Goal: Task Accomplishment & Management: Manage account settings

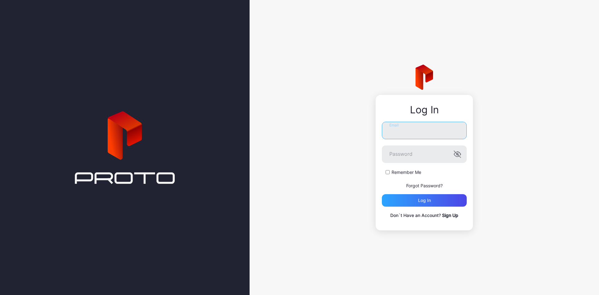
type input "**********"
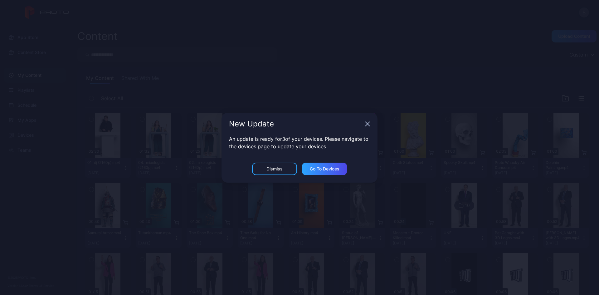
click at [367, 124] on icon "button" at bounding box center [367, 124] width 4 height 4
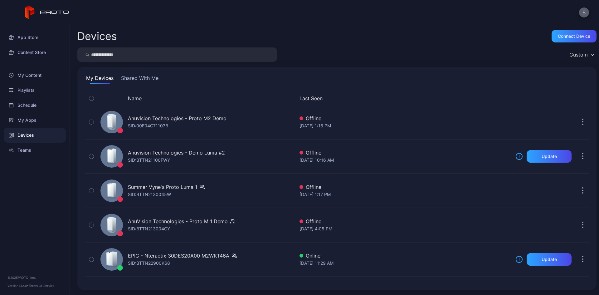
click at [583, 12] on button "S" at bounding box center [584, 12] width 10 height 10
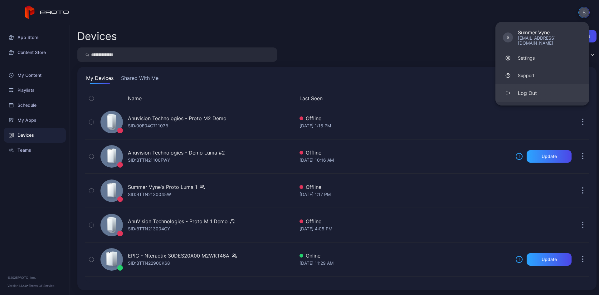
click at [525, 89] on div "Log Out" at bounding box center [527, 92] width 19 height 7
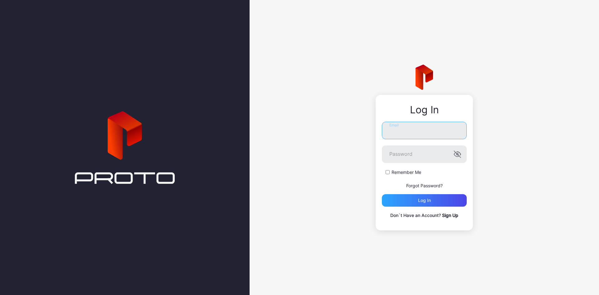
type input "**********"
click at [404, 130] on input "**********" at bounding box center [424, 130] width 85 height 17
click at [530, 138] on div "**********" at bounding box center [423, 147] width 349 height 295
click at [342, 197] on div "**********" at bounding box center [423, 147] width 349 height 295
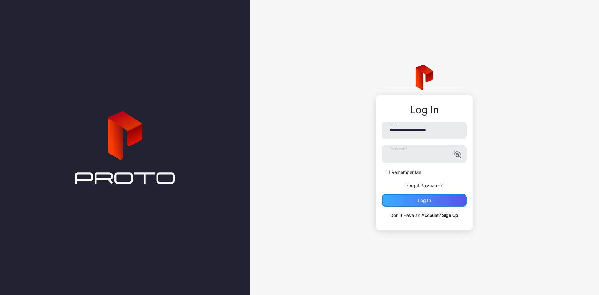
click at [439, 197] on div "Log in" at bounding box center [424, 200] width 85 height 12
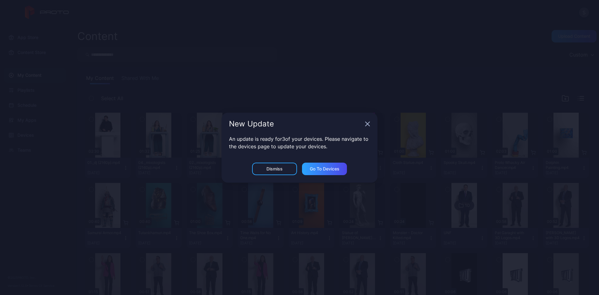
click at [368, 120] on div "New Update" at bounding box center [299, 124] width 156 height 22
click at [367, 123] on icon "button" at bounding box center [367, 123] width 5 height 5
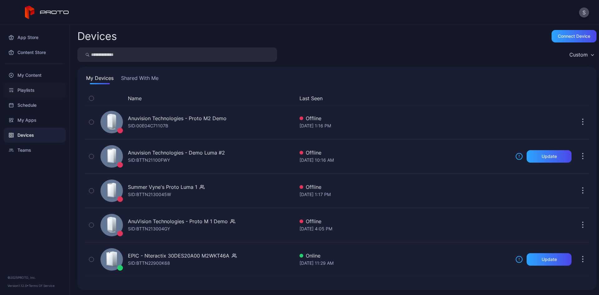
click at [22, 87] on div "Playlists" at bounding box center [35, 90] width 62 height 15
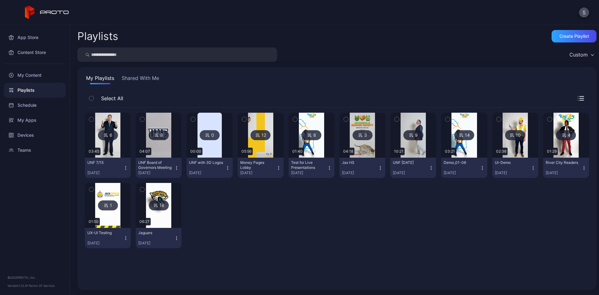
click at [89, 119] on icon "button" at bounding box center [91, 119] width 4 height 7
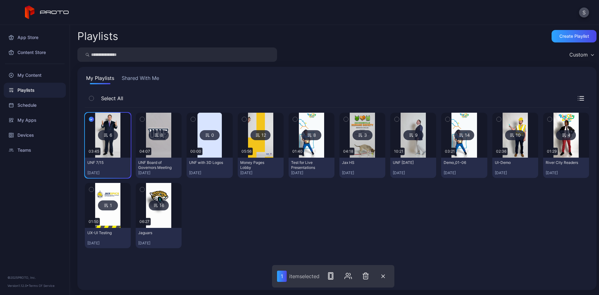
click at [91, 115] on button "button" at bounding box center [91, 119] width 13 height 13
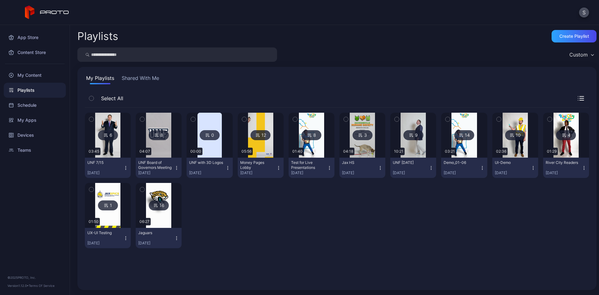
click at [107, 133] on icon at bounding box center [105, 134] width 5 height 7
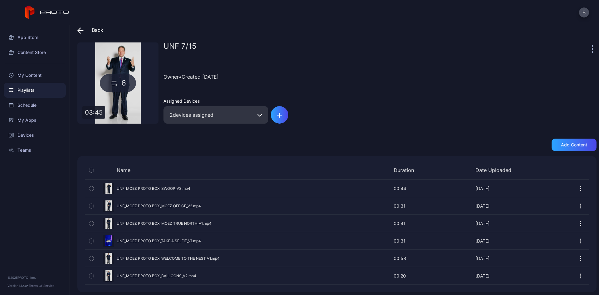
scroll to position [10, 0]
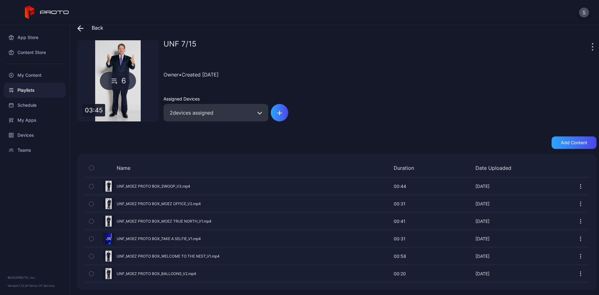
click at [577, 185] on icon "button" at bounding box center [580, 186] width 6 height 6
click at [422, 86] on div "Owner • Created [DATE]" at bounding box center [379, 74] width 433 height 28
click at [590, 48] on div at bounding box center [593, 46] width 6 height 12
click at [590, 43] on div at bounding box center [593, 46] width 6 height 12
click at [592, 46] on icon "button" at bounding box center [592, 46] width 1 height 1
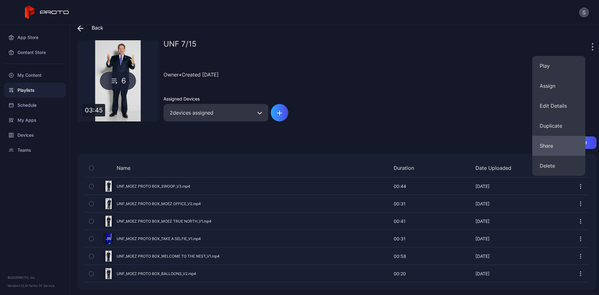
click at [548, 146] on button "Share" at bounding box center [558, 146] width 53 height 20
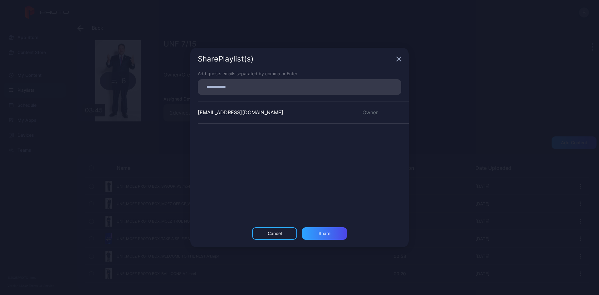
click at [397, 58] on icon "button" at bounding box center [399, 59] width 4 height 4
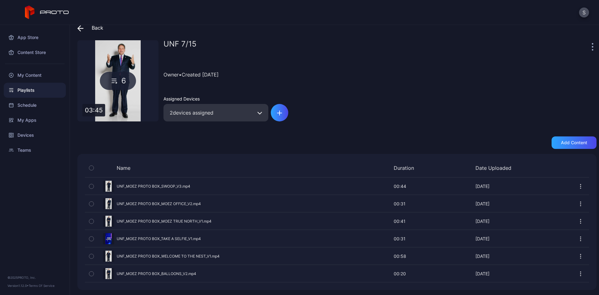
click at [577, 187] on icon "button" at bounding box center [580, 186] width 6 height 6
click at [307, 136] on div "Add content" at bounding box center [336, 142] width 519 height 12
click at [178, 184] on div "Preview" at bounding box center [337, 186] width 504 height 17
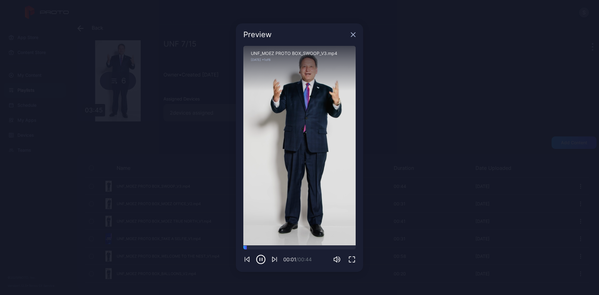
click at [260, 262] on icon "button" at bounding box center [261, 259] width 10 height 10
click at [353, 35] on icon "button" at bounding box center [353, 34] width 4 height 4
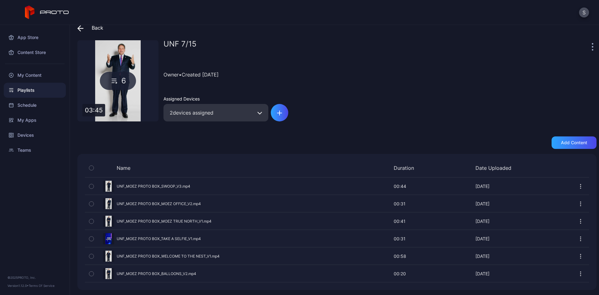
click at [80, 28] on icon at bounding box center [80, 28] width 6 height 6
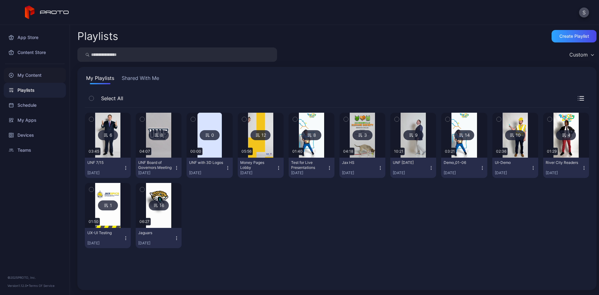
click at [38, 75] on div "My Content" at bounding box center [35, 75] width 62 height 15
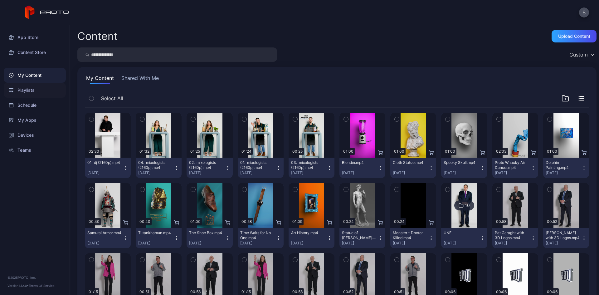
click at [39, 88] on div "Playlists" at bounding box center [35, 90] width 62 height 15
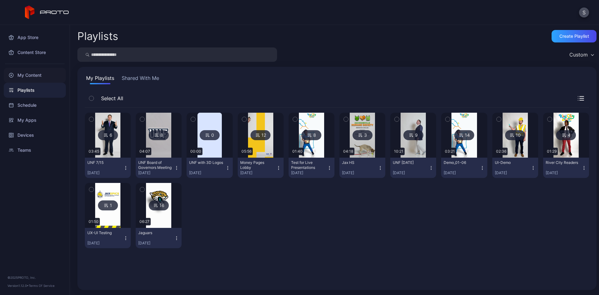
click at [39, 73] on div "My Content" at bounding box center [35, 75] width 62 height 15
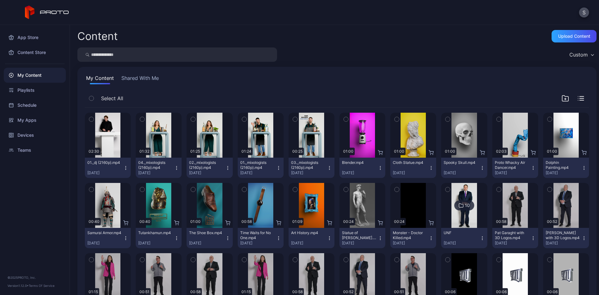
click at [126, 169] on icon "button" at bounding box center [126, 169] width 0 height 0
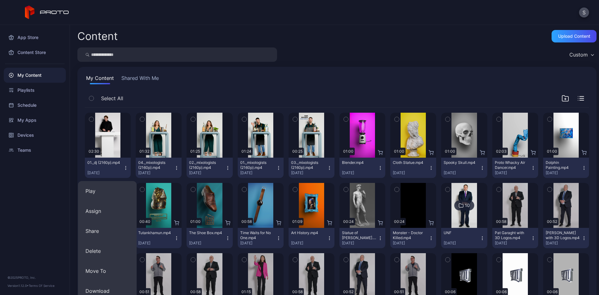
click at [154, 82] on button "Shared With Me" at bounding box center [140, 79] width 40 height 10
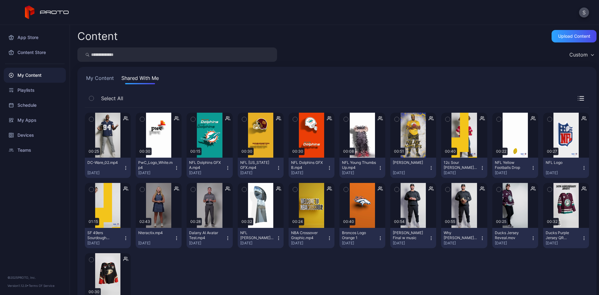
click at [104, 82] on button "My Content" at bounding box center [100, 79] width 30 height 10
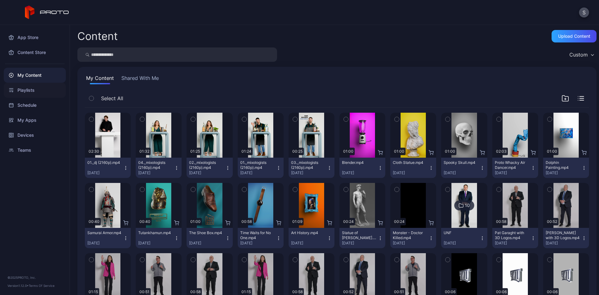
click at [35, 87] on div "Playlists" at bounding box center [35, 90] width 62 height 15
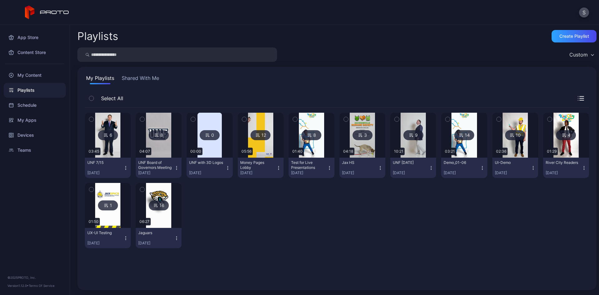
click at [110, 140] on div "6" at bounding box center [108, 135] width 20 height 10
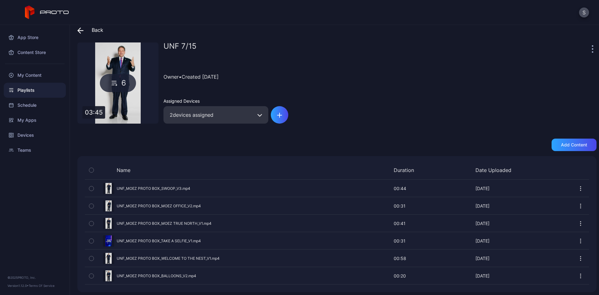
scroll to position [10, 0]
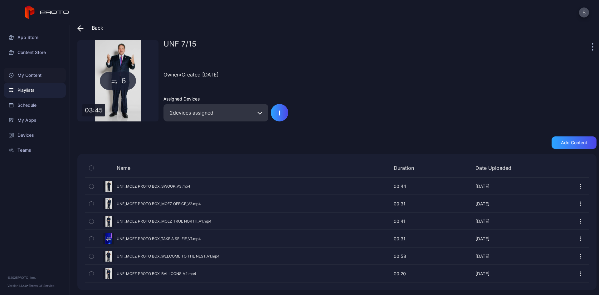
click at [36, 75] on div "My Content" at bounding box center [35, 75] width 62 height 15
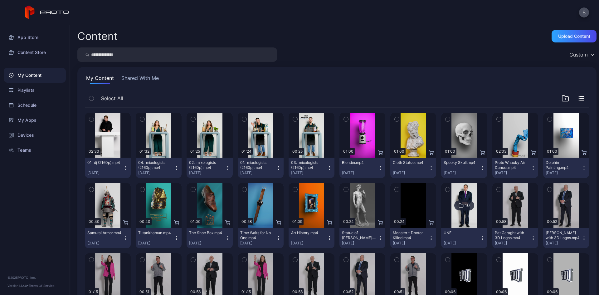
click at [578, 99] on icon "button" at bounding box center [581, 98] width 6 height 4
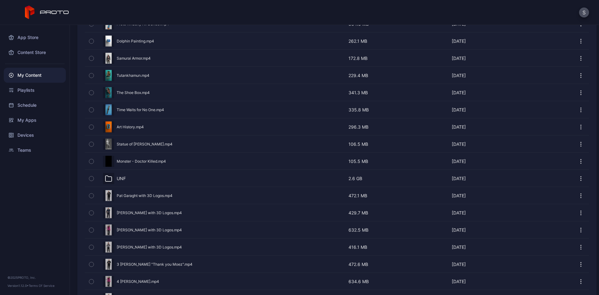
scroll to position [249, 0]
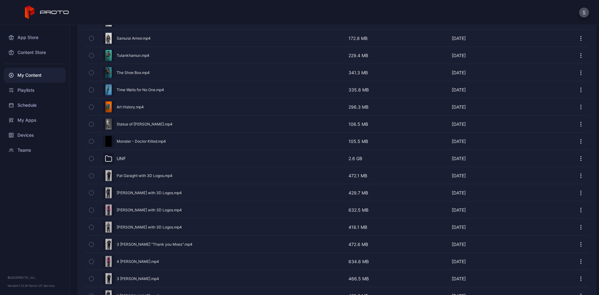
click at [131, 157] on div "UNF [DATE]" at bounding box center [184, 158] width 172 height 11
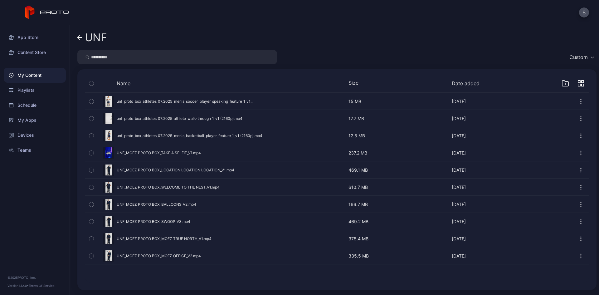
click at [77, 34] on div "UNF Custom Name Size Date added Preview unf_proto_box_athletes_07.2025_men's_so…" at bounding box center [334, 160] width 529 height 270
click at [80, 36] on icon at bounding box center [79, 37] width 5 height 5
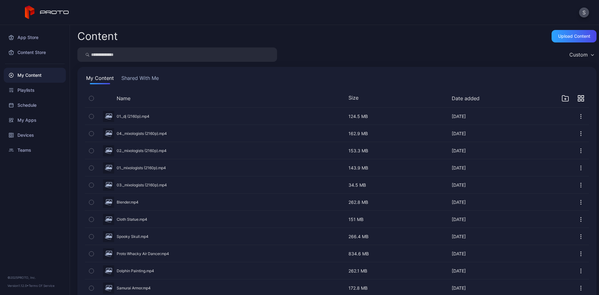
scroll to position [249, 0]
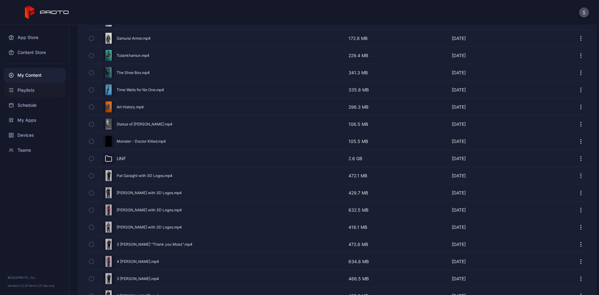
click at [34, 91] on div "Playlists" at bounding box center [35, 90] width 62 height 15
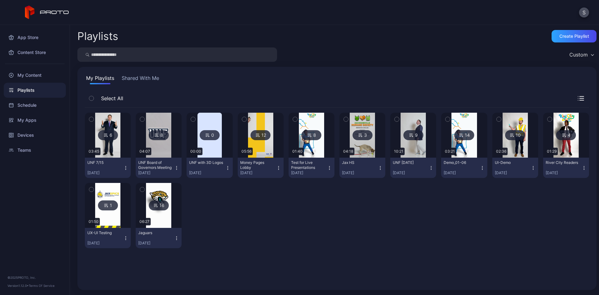
click at [107, 132] on icon at bounding box center [105, 134] width 5 height 7
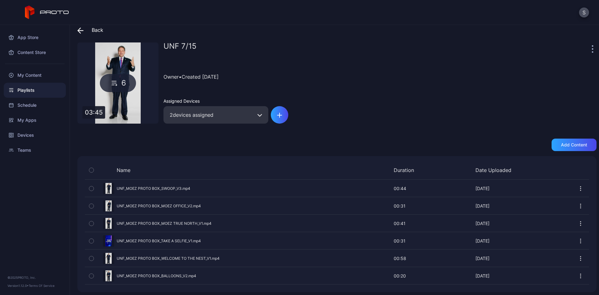
scroll to position [10, 0]
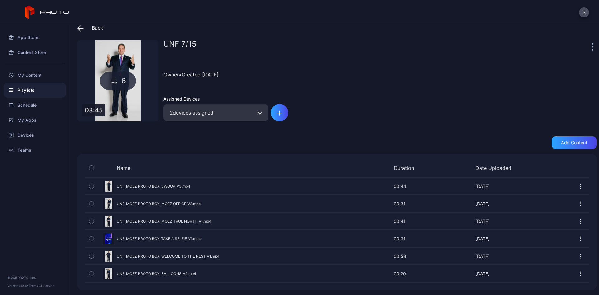
click at [37, 63] on div at bounding box center [35, 64] width 70 height 8
click at [36, 69] on div "My Content" at bounding box center [35, 75] width 62 height 15
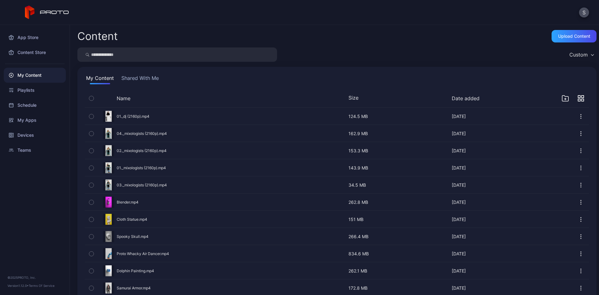
click at [155, 56] on input "search" at bounding box center [177, 54] width 200 height 14
type input "***"
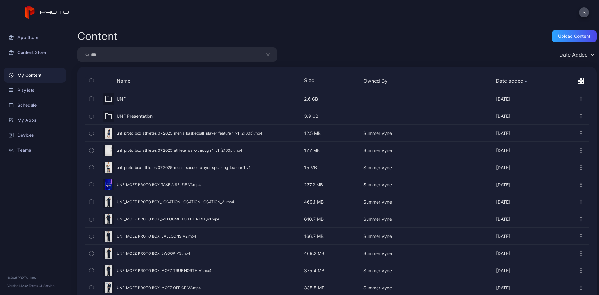
click at [131, 103] on div "UNF [DATE]" at bounding box center [184, 98] width 172 height 11
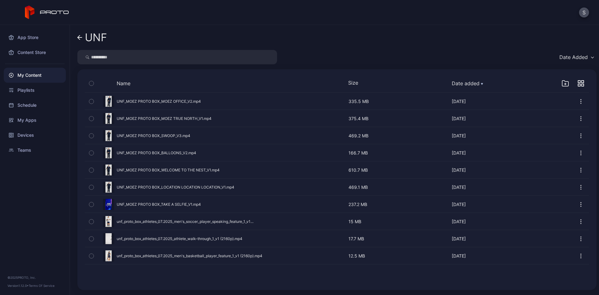
click at [92, 135] on icon "button" at bounding box center [91, 135] width 4 height 7
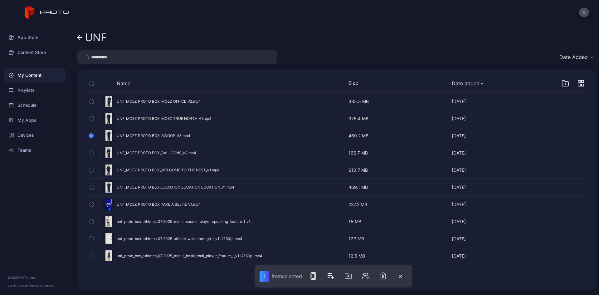
click at [93, 135] on icon "button" at bounding box center [91, 135] width 5 height 7
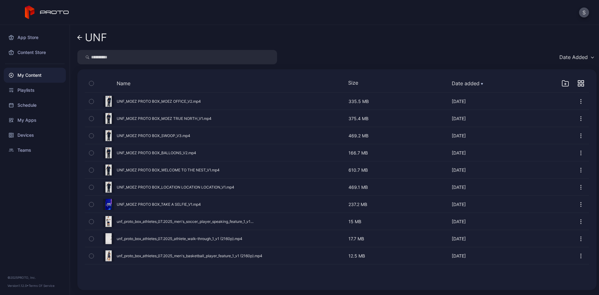
click at [578, 134] on icon "button" at bounding box center [581, 136] width 6 height 6
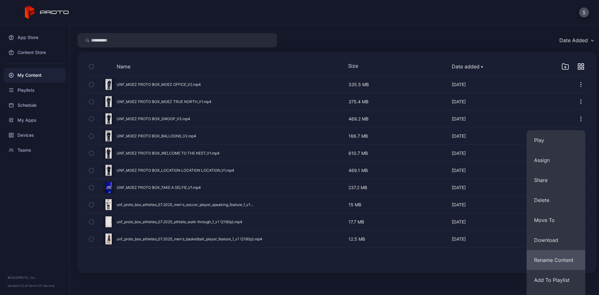
scroll to position [31, 0]
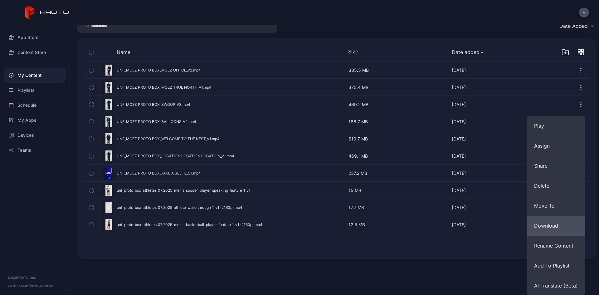
click at [549, 225] on button "Download" at bounding box center [555, 225] width 59 height 20
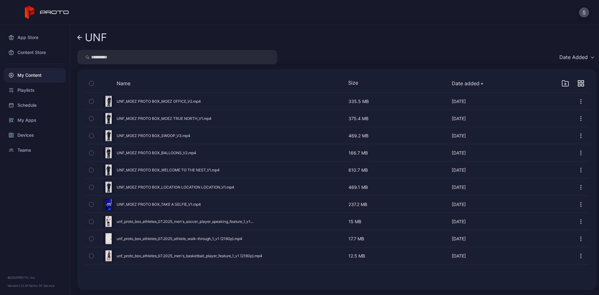
click at [578, 100] on icon "button" at bounding box center [581, 101] width 6 height 6
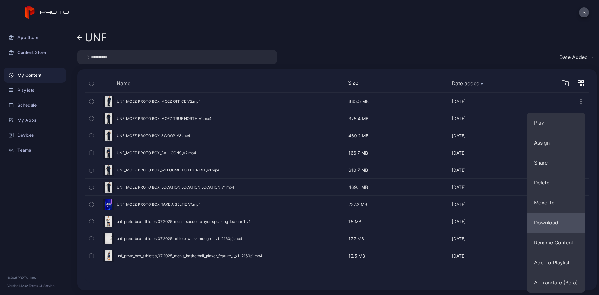
click at [551, 219] on button "Download" at bounding box center [555, 222] width 59 height 20
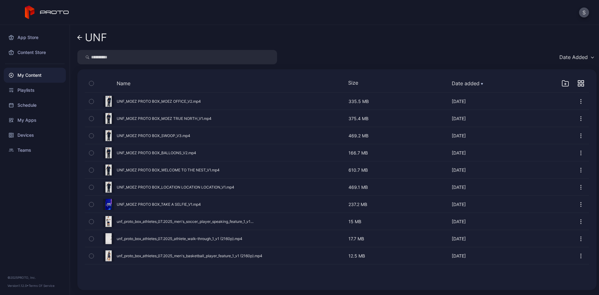
click at [578, 116] on icon "button" at bounding box center [581, 118] width 6 height 6
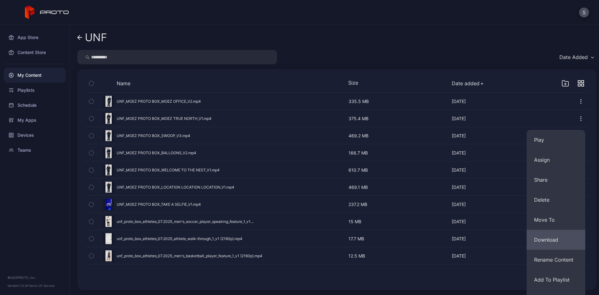
click at [554, 241] on button "Download" at bounding box center [555, 240] width 59 height 20
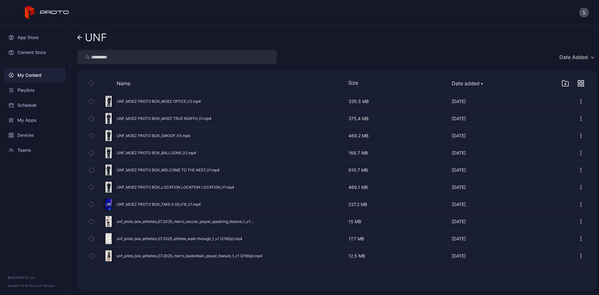
click at [578, 204] on icon "button" at bounding box center [581, 204] width 6 height 6
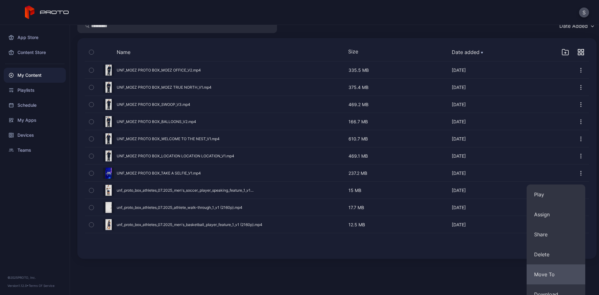
scroll to position [62, 0]
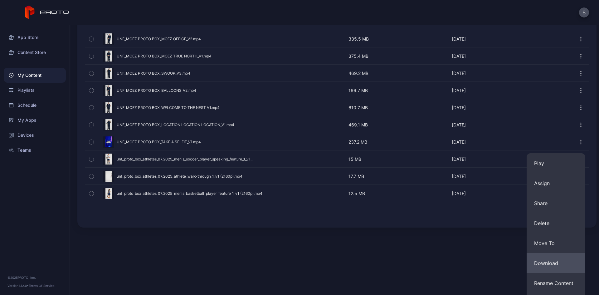
click at [549, 267] on button "Download" at bounding box center [555, 263] width 59 height 20
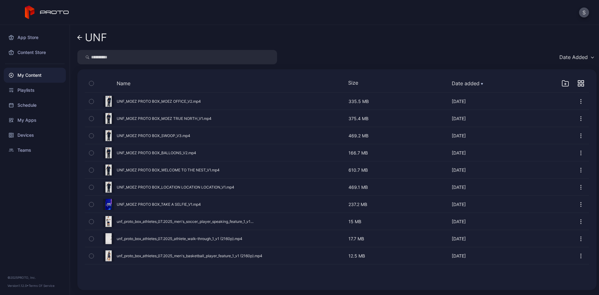
click at [578, 169] on icon "button" at bounding box center [581, 170] width 6 height 6
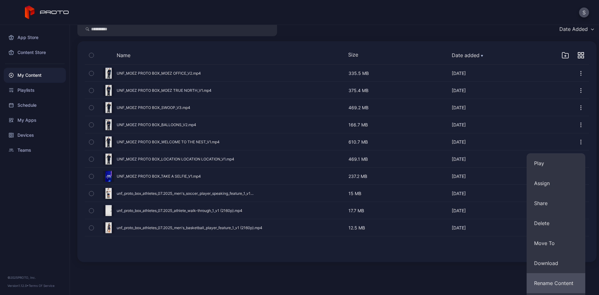
scroll to position [62, 0]
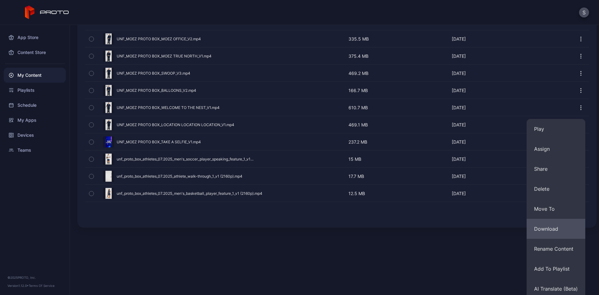
click at [550, 228] on button "Download" at bounding box center [555, 229] width 59 height 20
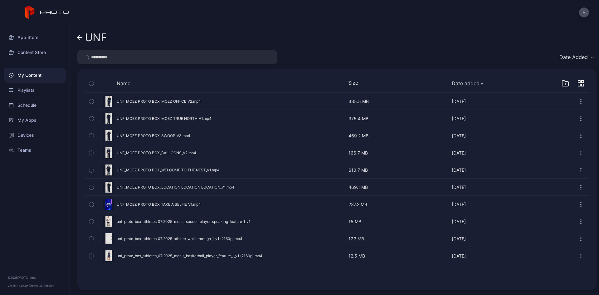
scroll to position [0, 0]
click at [580, 151] on icon "button" at bounding box center [580, 151] width 1 height 1
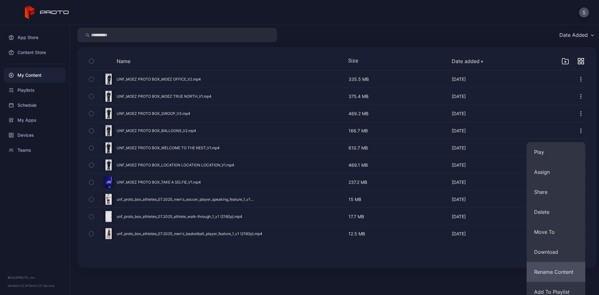
scroll to position [49, 0]
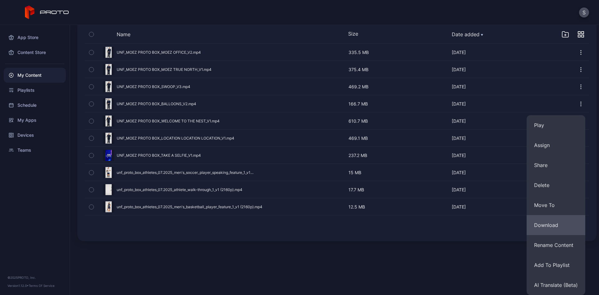
click at [551, 225] on button "Download" at bounding box center [555, 225] width 59 height 20
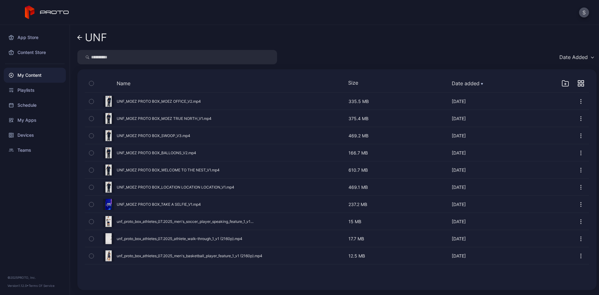
drag, startPoint x: 418, startPoint y: 51, endPoint x: 465, endPoint y: 31, distance: 50.3
click at [418, 51] on div "Date Added" at bounding box center [336, 57] width 519 height 14
click at [583, 8] on button "S" at bounding box center [584, 12] width 10 height 10
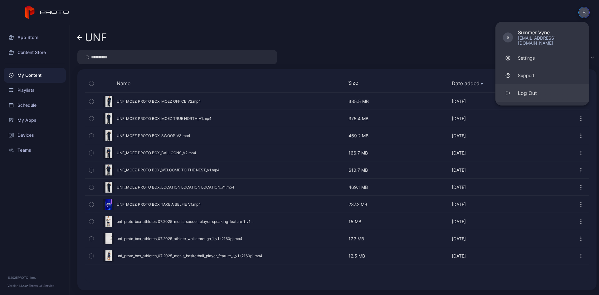
click at [525, 89] on div "Log Out" at bounding box center [527, 92] width 19 height 7
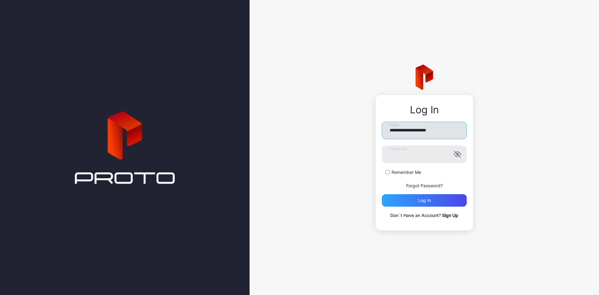
click at [416, 132] on input "**********" at bounding box center [424, 130] width 85 height 17
type input "**********"
click at [382, 194] on button "Log in" at bounding box center [424, 200] width 85 height 12
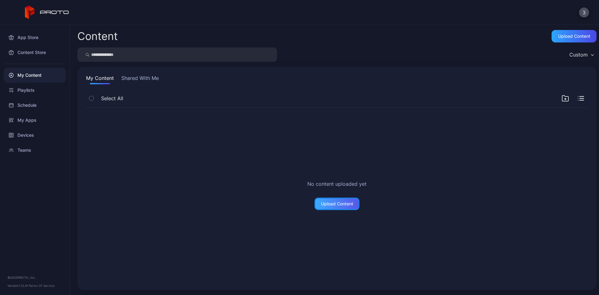
click at [336, 203] on div "Upload Content" at bounding box center [337, 203] width 32 height 5
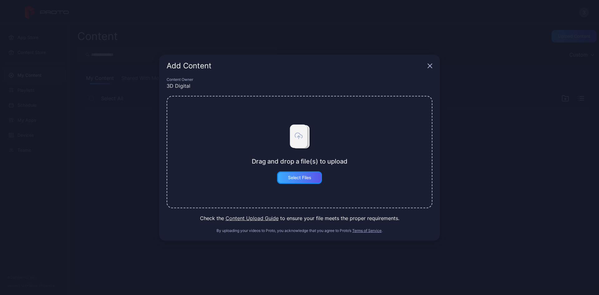
click at [307, 176] on div "Select Files" at bounding box center [299, 177] width 23 height 5
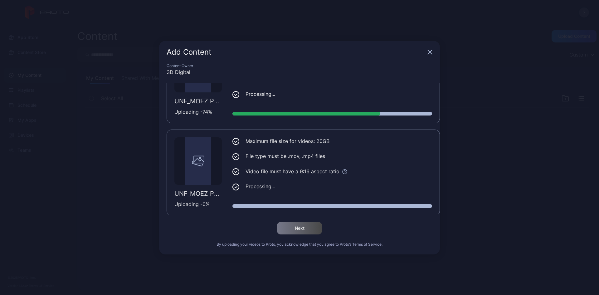
scroll to position [417, 0]
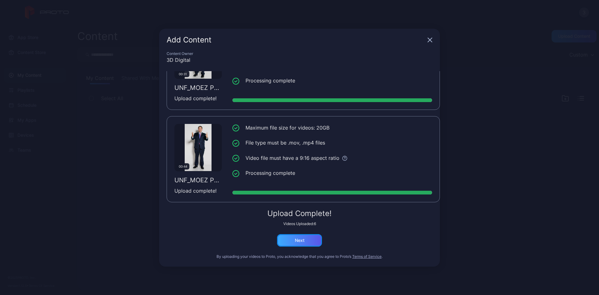
click at [301, 242] on div "Next" at bounding box center [300, 240] width 10 height 5
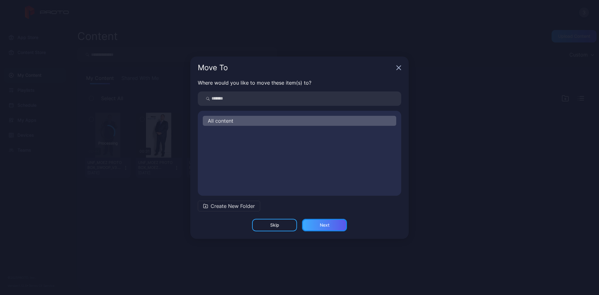
click at [318, 225] on div "Next" at bounding box center [324, 225] width 45 height 12
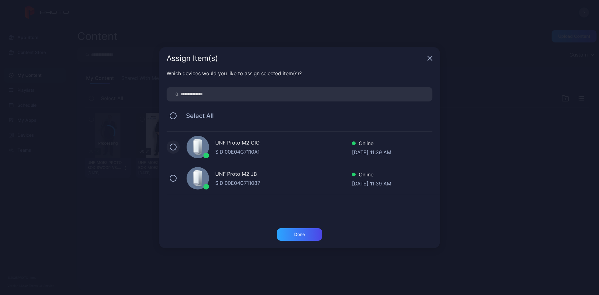
click at [174, 146] on button at bounding box center [173, 146] width 7 height 7
click at [174, 146] on icon at bounding box center [173, 146] width 7 height 7
click at [173, 148] on button at bounding box center [173, 146] width 7 height 7
click at [173, 177] on button at bounding box center [173, 178] width 7 height 7
click at [297, 231] on div "Done" at bounding box center [299, 234] width 45 height 12
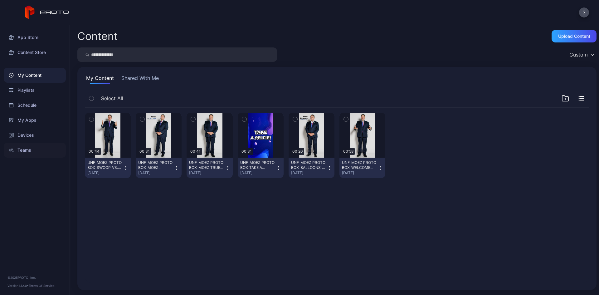
click at [23, 148] on div "Teams" at bounding box center [35, 150] width 62 height 15
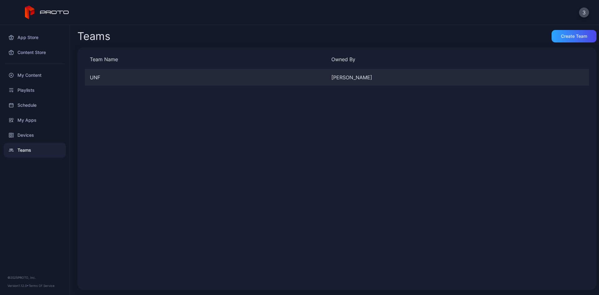
click at [335, 76] on div "[PERSON_NAME]" at bounding box center [449, 77] width 236 height 7
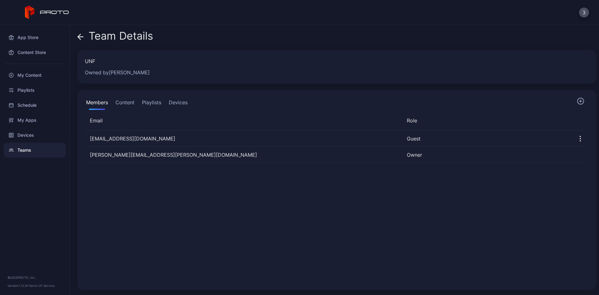
click at [127, 101] on button "Content" at bounding box center [125, 103] width 22 height 12
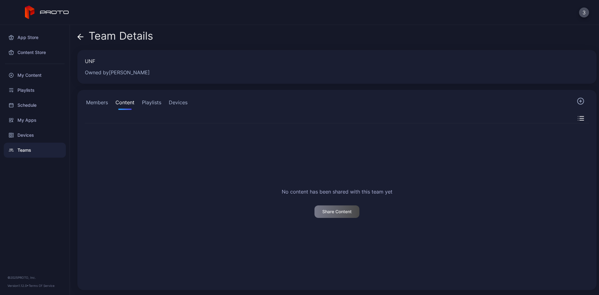
click at [148, 100] on button "Playlists" at bounding box center [152, 103] width 22 height 12
click at [96, 103] on button "Members" at bounding box center [97, 103] width 24 height 12
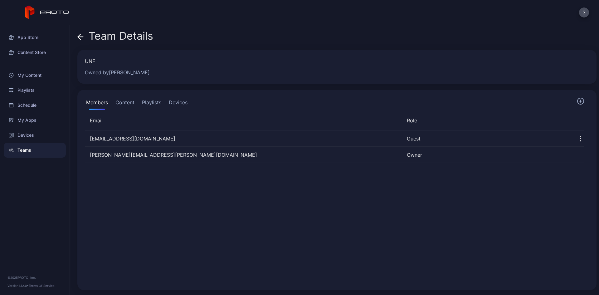
click at [76, 37] on div "Team Details UNF Owned by [PERSON_NAME] Members Content Playlists Devices Email…" at bounding box center [334, 160] width 529 height 270
click at [80, 37] on icon at bounding box center [80, 37] width 5 height 0
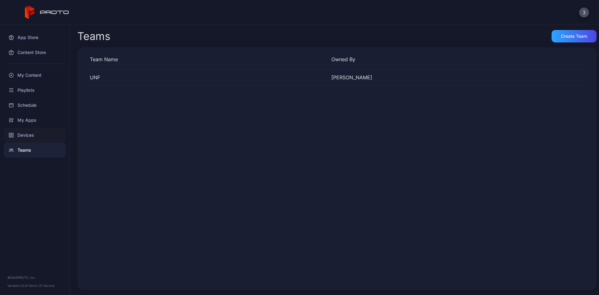
click at [29, 131] on div "Devices" at bounding box center [35, 135] width 62 height 15
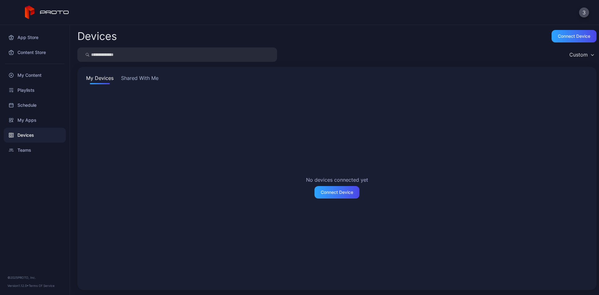
click at [131, 78] on button "Shared With Me" at bounding box center [140, 79] width 40 height 10
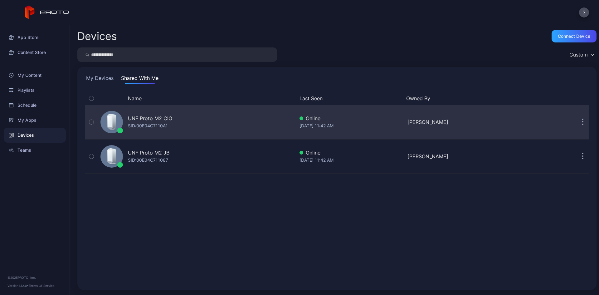
click at [93, 120] on icon "button" at bounding box center [91, 122] width 4 height 7
click at [92, 122] on icon "button" at bounding box center [91, 122] width 2 height 1
click at [582, 122] on icon "button" at bounding box center [582, 122] width 1 height 1
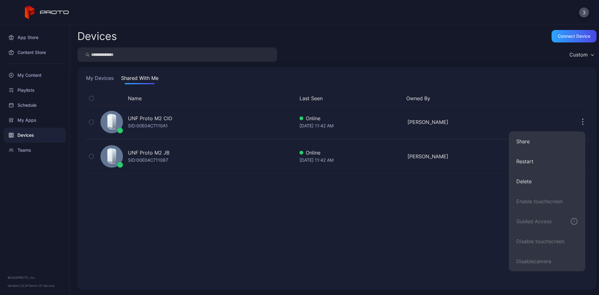
click at [359, 42] on div "Devices Connect device" at bounding box center [336, 36] width 519 height 12
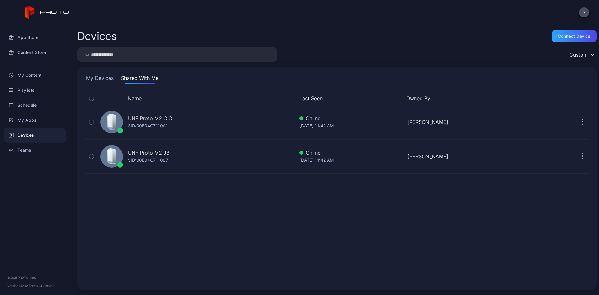
click at [94, 74] on div "My Devices Shared With Me Name Last Seen Owned By UNF Proto M2 CIO SID: 00E04C7…" at bounding box center [336, 178] width 519 height 223
click at [25, 148] on div "Teams" at bounding box center [35, 150] width 62 height 15
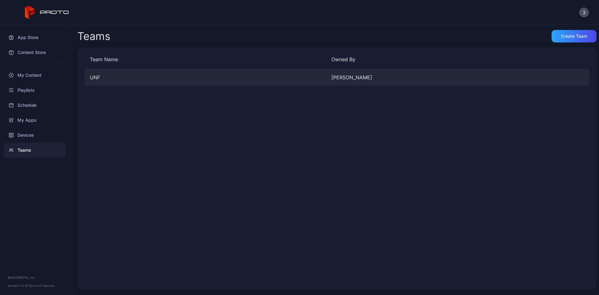
click at [348, 80] on div "[PERSON_NAME]" at bounding box center [449, 77] width 236 height 7
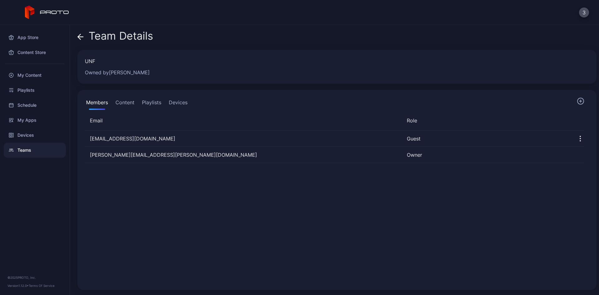
click at [125, 103] on button "Content" at bounding box center [125, 103] width 22 height 12
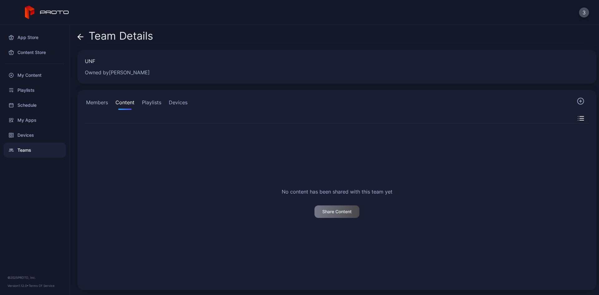
click at [155, 103] on button "Playlists" at bounding box center [152, 103] width 22 height 12
click at [103, 103] on button "Members" at bounding box center [97, 103] width 24 height 12
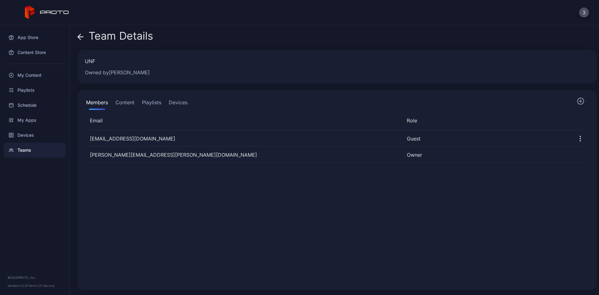
click at [186, 101] on button "Devices" at bounding box center [177, 103] width 21 height 12
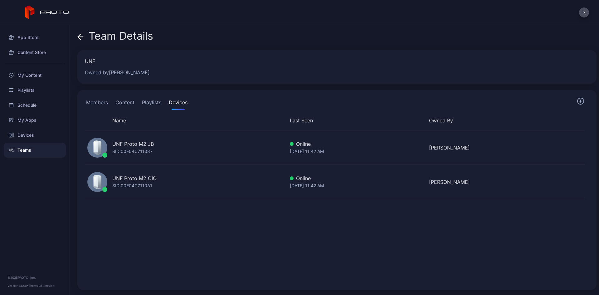
click at [101, 102] on button "Members" at bounding box center [97, 103] width 24 height 12
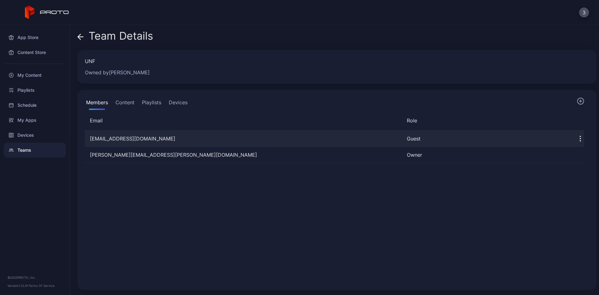
click at [576, 138] on icon "button" at bounding box center [579, 138] width 7 height 7
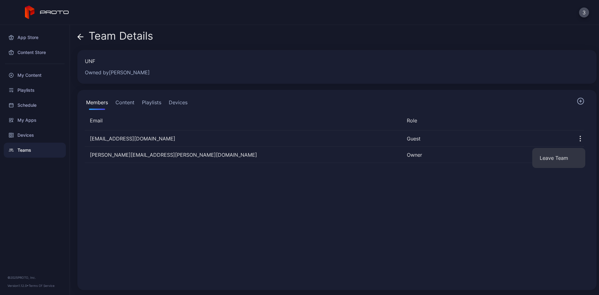
drag, startPoint x: 309, startPoint y: 212, endPoint x: 356, endPoint y: 200, distance: 47.6
click at [310, 211] on div "[EMAIL_ADDRESS][DOMAIN_NAME] Guest [PERSON_NAME][DOMAIN_NAME][EMAIL_ADDRESS][PE…" at bounding box center [334, 206] width 509 height 162
click at [31, 89] on div "Playlists" at bounding box center [35, 90] width 62 height 15
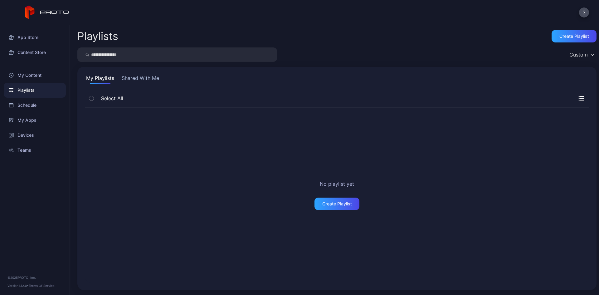
click at [139, 79] on button "Shared With Me" at bounding box center [140, 79] width 40 height 10
click at [89, 77] on button "My Playlists" at bounding box center [100, 79] width 31 height 10
click at [329, 205] on div "Create Playlist" at bounding box center [337, 203] width 30 height 5
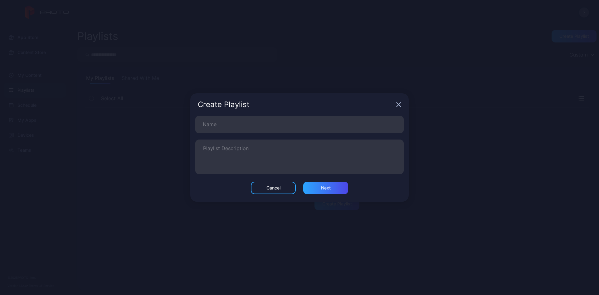
click at [403, 105] on div "Create Playlist" at bounding box center [299, 104] width 218 height 22
click at [400, 105] on icon "button" at bounding box center [399, 105] width 4 height 4
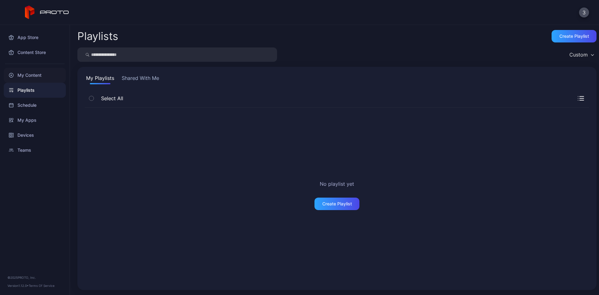
click at [24, 71] on div "My Content" at bounding box center [35, 75] width 62 height 15
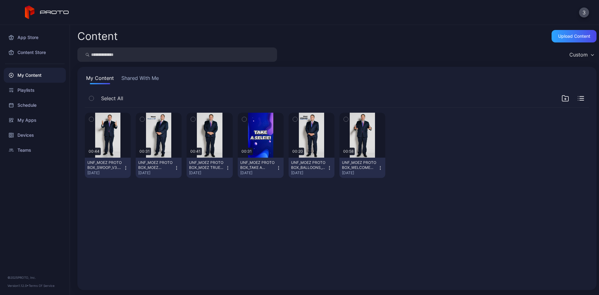
click at [92, 118] on icon "button" at bounding box center [91, 119] width 4 height 7
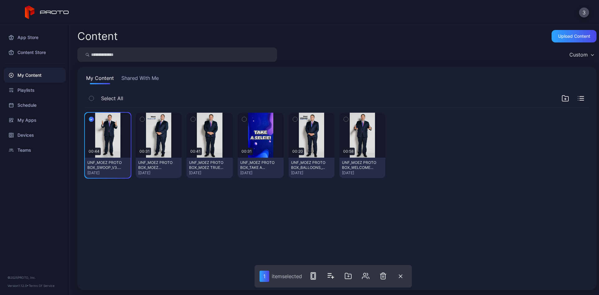
click at [143, 118] on icon "button" at bounding box center [142, 119] width 4 height 7
click at [191, 120] on icon "button" at bounding box center [193, 119] width 4 height 7
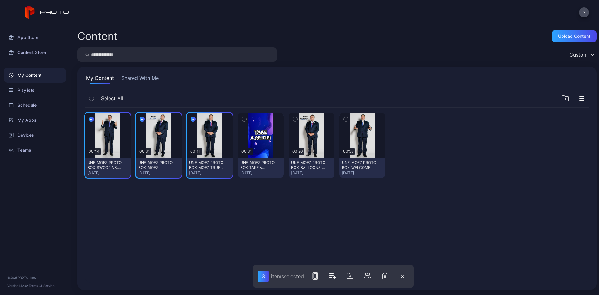
click at [243, 119] on icon "button" at bounding box center [244, 119] width 4 height 7
click at [293, 120] on icon "button" at bounding box center [295, 119] width 4 height 7
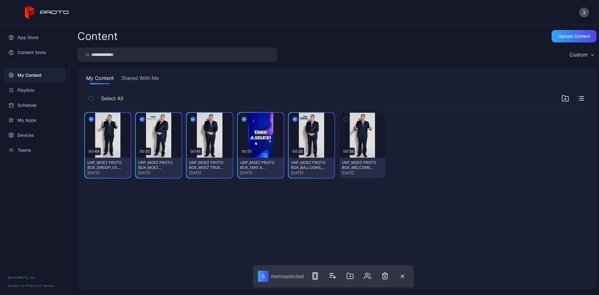
click at [345, 119] on icon "button" at bounding box center [346, 119] width 2 height 1
click at [337, 276] on button "button" at bounding box center [332, 275] width 12 height 12
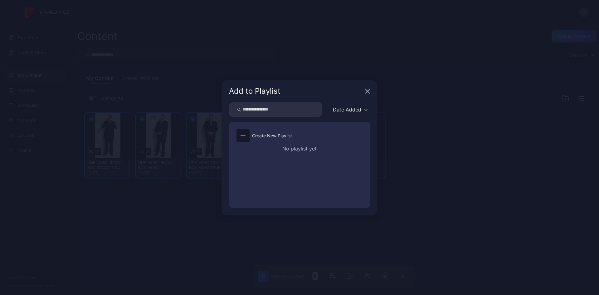
click at [265, 108] on input "search" at bounding box center [275, 109] width 93 height 14
click at [273, 140] on div "Create New Playlist" at bounding box center [299, 136] width 131 height 18
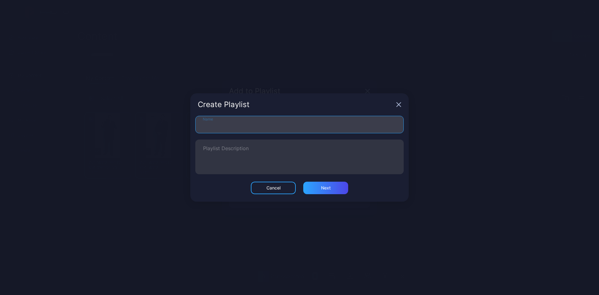
click at [236, 123] on input "Name" at bounding box center [299, 124] width 208 height 17
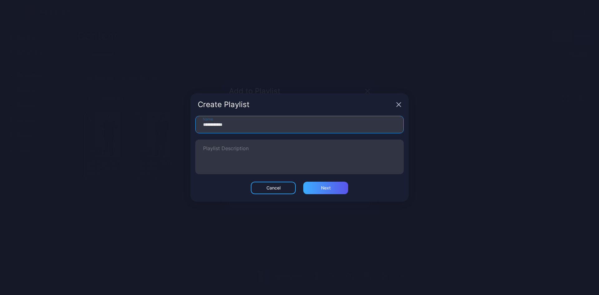
type input "**********"
click at [333, 187] on div "Next" at bounding box center [325, 187] width 45 height 12
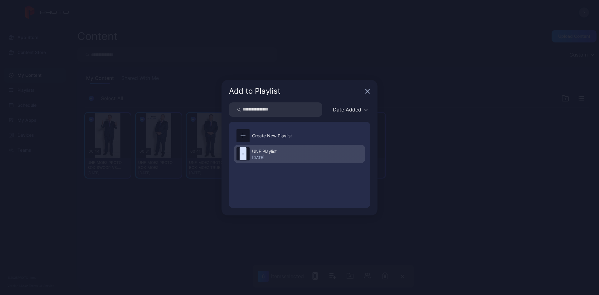
click at [295, 151] on div "UNF Playlist [DATE]" at bounding box center [299, 154] width 131 height 18
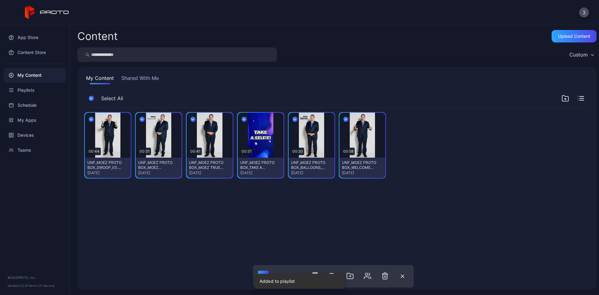
click at [172, 218] on div "Preview 00:44 UNF_MOEZ PROTO BOX_SWOOP_V3.mp4 [DATE] Preview 00:31 UNF_MOEZ PRO…" at bounding box center [337, 195] width 514 height 185
click at [27, 86] on div "Playlists" at bounding box center [35, 90] width 62 height 15
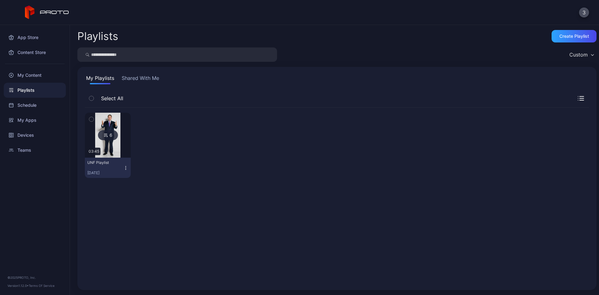
click at [91, 118] on icon "button" at bounding box center [91, 119] width 4 height 7
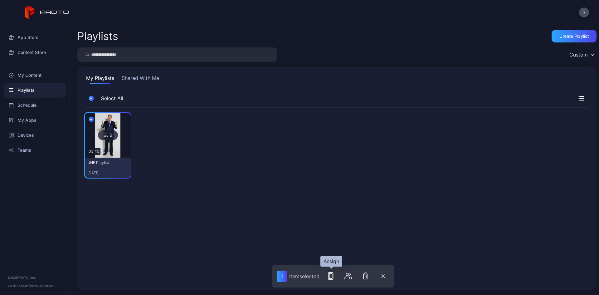
click at [331, 276] on icon "button" at bounding box center [330, 275] width 7 height 7
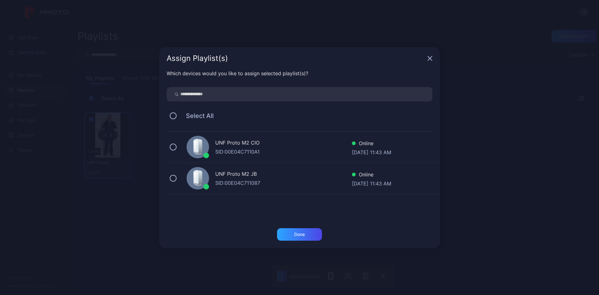
click at [431, 57] on icon "button" at bounding box center [429, 58] width 5 height 5
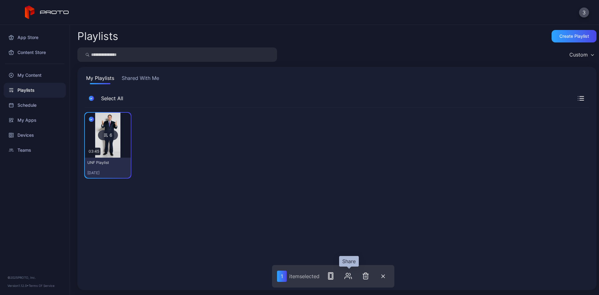
click at [350, 276] on icon "button" at bounding box center [347, 275] width 7 height 7
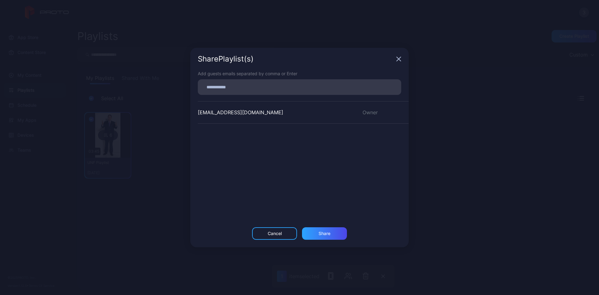
click at [238, 86] on input at bounding box center [299, 87] width 196 height 8
click at [277, 68] on div "Share Playlist (s) Add guests emails separated by comma or Enter [EMAIL_ADDRESS…" at bounding box center [299, 147] width 218 height 199
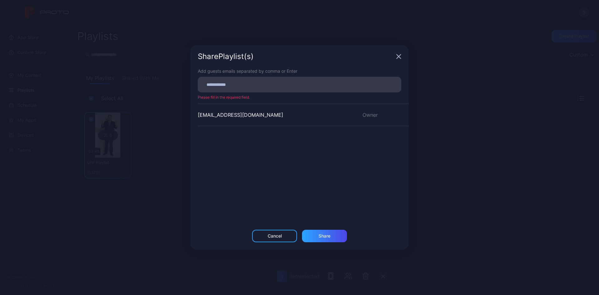
click at [398, 55] on icon "button" at bounding box center [399, 57] width 4 height 4
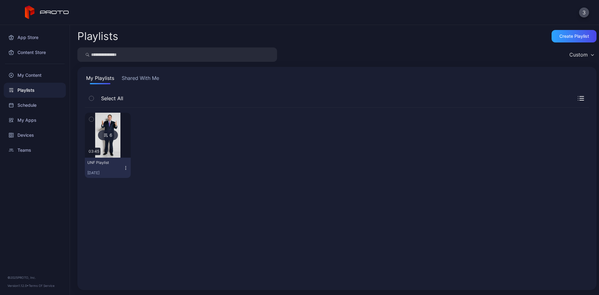
click at [226, 161] on div "6 03:45 UNF Playlist [DATE]" at bounding box center [337, 145] width 504 height 75
click at [124, 167] on icon "button" at bounding box center [125, 167] width 5 height 5
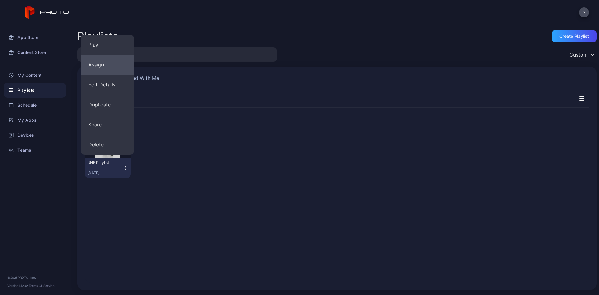
click at [108, 63] on button "Assign" at bounding box center [107, 65] width 53 height 20
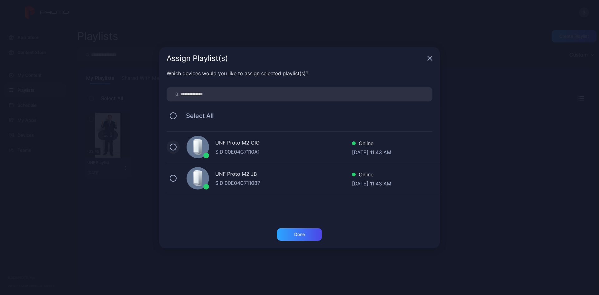
click at [171, 146] on button at bounding box center [173, 146] width 7 height 7
click at [171, 176] on div "UNF Proto M2 JB SID: 00E04C711087 Online [DATE] 11:43 AM" at bounding box center [303, 178] width 273 height 31
click at [186, 208] on div "UNF Proto M2 CIO SID: 00E04C7110A1 Online [DATE] 11:43 AM UNF Proto M2 JB SID: …" at bounding box center [303, 176] width 273 height 89
click at [428, 57] on icon "button" at bounding box center [429, 58] width 5 height 5
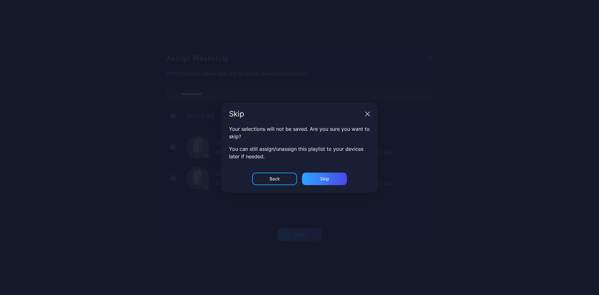
click at [427, 61] on icon "button" at bounding box center [429, 58] width 5 height 5
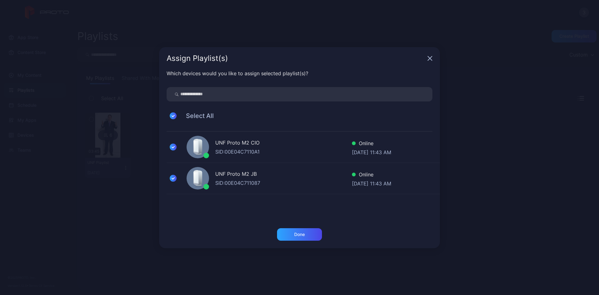
click at [430, 59] on icon "button" at bounding box center [430, 58] width 4 height 4
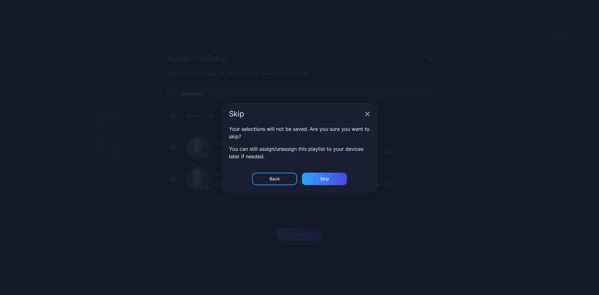
click at [428, 60] on icon "button" at bounding box center [430, 58] width 4 height 4
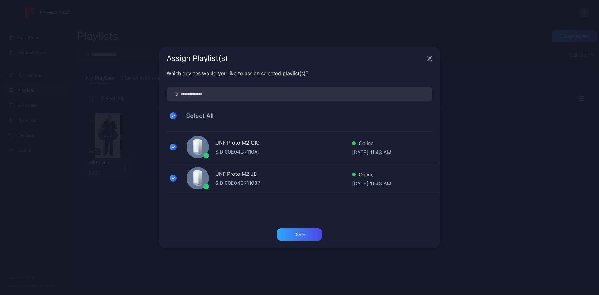
click at [431, 58] on icon "button" at bounding box center [429, 58] width 5 height 5
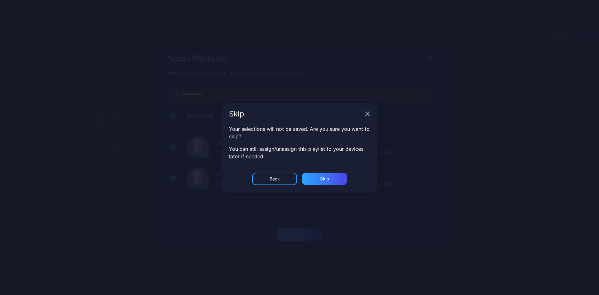
click at [427, 61] on icon "button" at bounding box center [429, 58] width 5 height 5
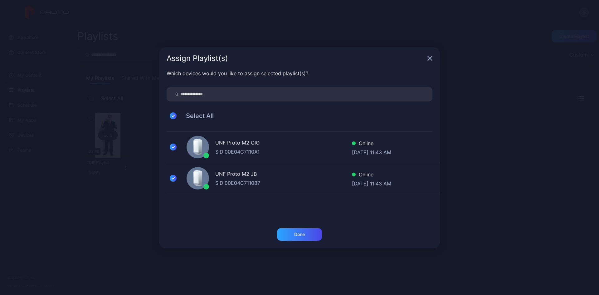
click at [430, 59] on icon "button" at bounding box center [430, 58] width 4 height 4
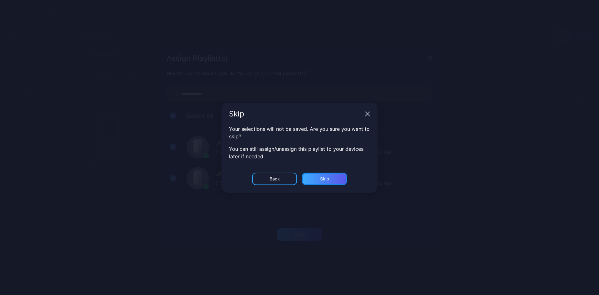
click at [319, 178] on div "Skip" at bounding box center [324, 178] width 45 height 12
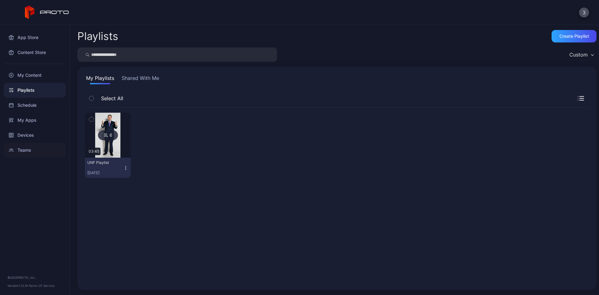
click at [21, 148] on div "Teams" at bounding box center [35, 150] width 62 height 15
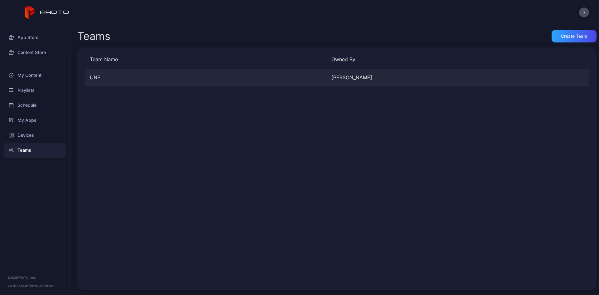
click at [150, 81] on div "UNF [PERSON_NAME]" at bounding box center [337, 77] width 504 height 16
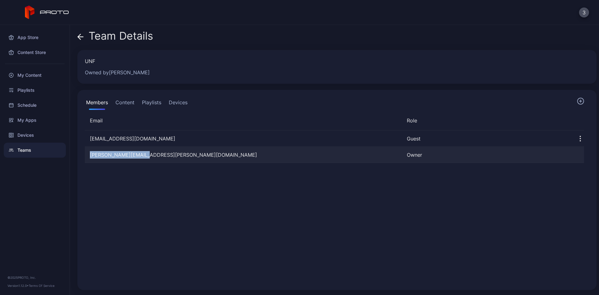
drag, startPoint x: 148, startPoint y: 153, endPoint x: 88, endPoint y: 160, distance: 59.9
click at [88, 160] on div "[PERSON_NAME][EMAIL_ADDRESS][PERSON_NAME][DOMAIN_NAME] Owner" at bounding box center [334, 155] width 499 height 16
copy div "[PERSON_NAME][EMAIL_ADDRESS][PERSON_NAME][DOMAIN_NAME]"
click at [27, 85] on div "Playlists" at bounding box center [35, 90] width 62 height 15
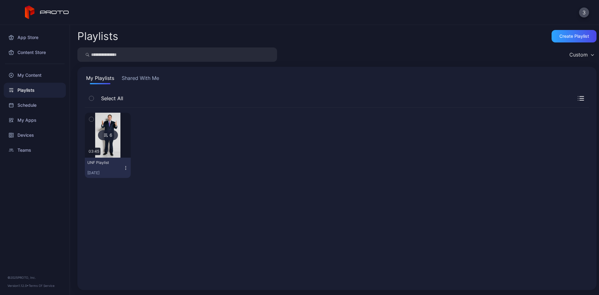
click at [126, 166] on icon "button" at bounding box center [125, 167] width 5 height 5
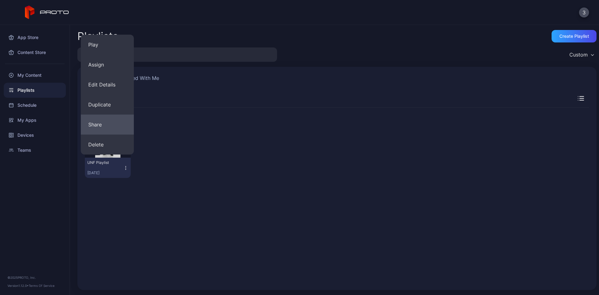
click at [109, 127] on button "Share" at bounding box center [107, 124] width 53 height 20
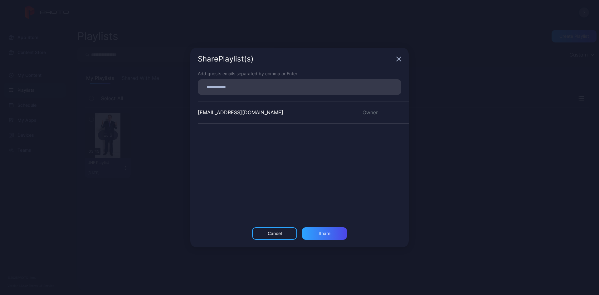
click at [225, 90] on input at bounding box center [299, 87] width 196 height 8
paste input
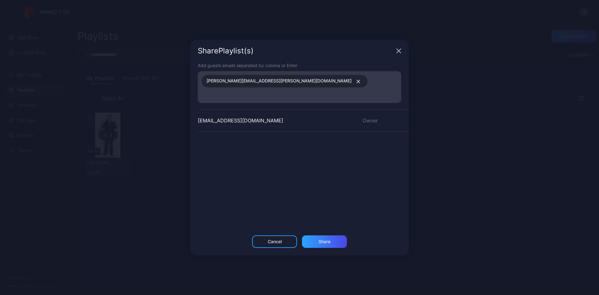
click at [275, 91] on input at bounding box center [299, 95] width 196 height 8
click at [270, 87] on div "[PERSON_NAME][EMAIL_ADDRESS][PERSON_NAME][DOMAIN_NAME]" at bounding box center [301, 87] width 200 height 28
drag, startPoint x: 270, startPoint y: 87, endPoint x: 286, endPoint y: 86, distance: 16.2
click at [286, 86] on div "[PERSON_NAME][EMAIL_ADDRESS][PERSON_NAME][DOMAIN_NAME]" at bounding box center [301, 87] width 200 height 28
click at [317, 237] on div "Share" at bounding box center [324, 241] width 45 height 12
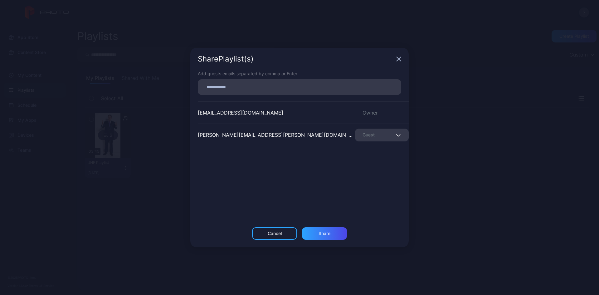
click at [389, 131] on div "Guest" at bounding box center [382, 134] width 54 height 13
click at [328, 170] on div "[EMAIL_ADDRESS][DOMAIN_NAME] Owner [PERSON_NAME][DOMAIN_NAME][EMAIL_ADDRESS][PE…" at bounding box center [303, 148] width 211 height 94
click at [322, 234] on div "Share" at bounding box center [324, 233] width 12 height 5
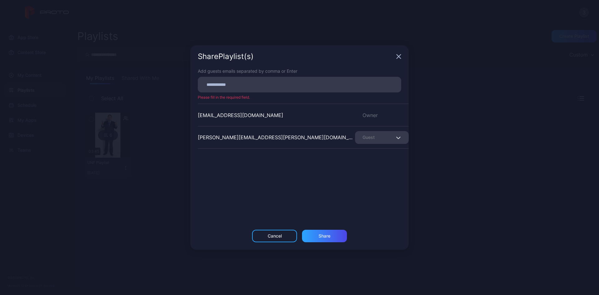
click at [400, 55] on icon "button" at bounding box center [399, 57] width 4 height 4
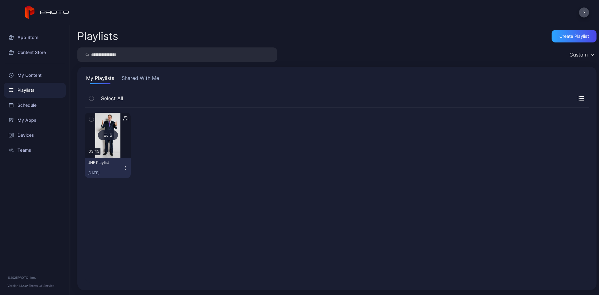
click at [126, 165] on icon "button" at bounding box center [125, 167] width 5 height 5
click at [190, 142] on div "6 03:45 UNF Playlist [DATE]" at bounding box center [337, 145] width 504 height 75
click at [38, 104] on div "Schedule" at bounding box center [35, 105] width 62 height 15
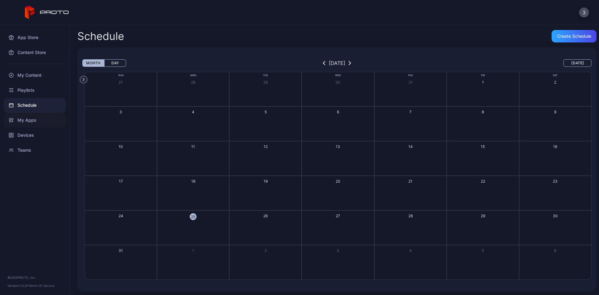
click at [29, 121] on div "My Apps" at bounding box center [35, 120] width 62 height 15
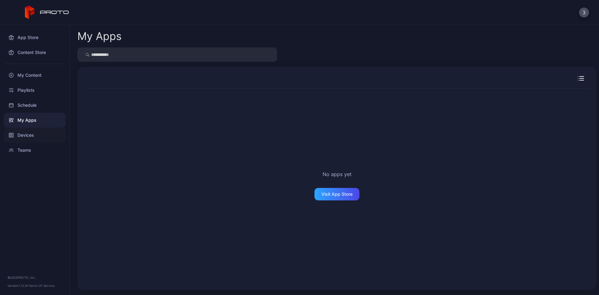
click at [31, 135] on div "Devices" at bounding box center [35, 135] width 62 height 15
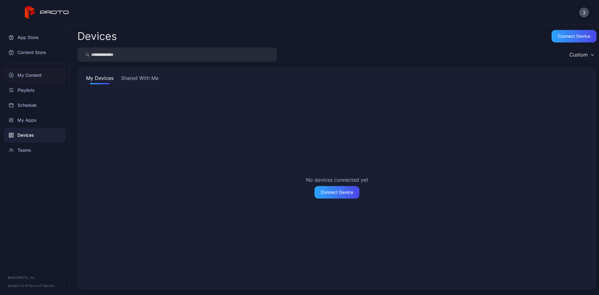
click at [32, 75] on div "My Content" at bounding box center [35, 75] width 62 height 15
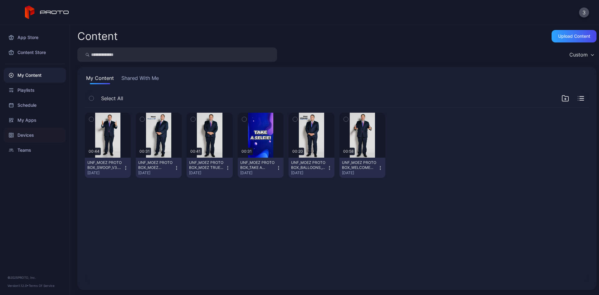
click at [31, 135] on div "Devices" at bounding box center [35, 135] width 62 height 15
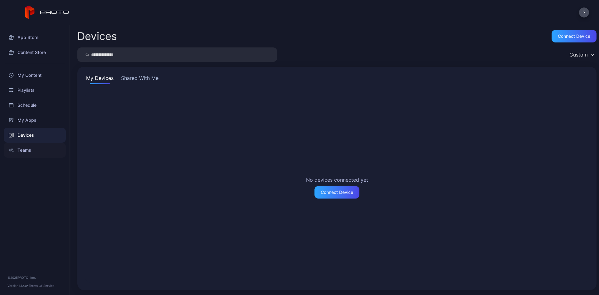
click at [27, 152] on div "Teams" at bounding box center [35, 150] width 62 height 15
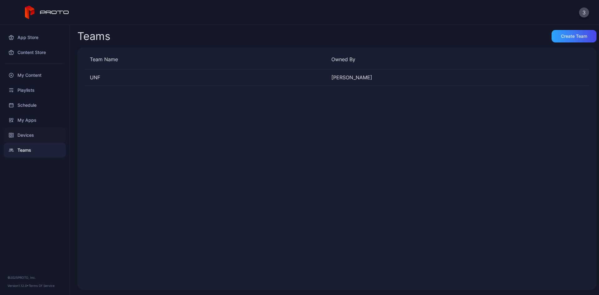
click at [26, 140] on div "Devices" at bounding box center [35, 135] width 62 height 15
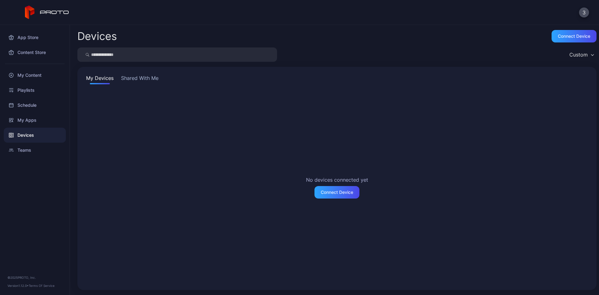
click at [131, 78] on button "Shared With Me" at bounding box center [140, 79] width 40 height 10
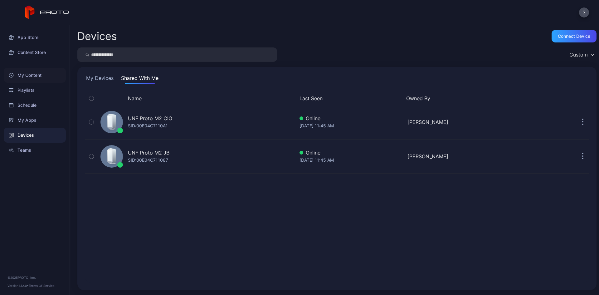
click at [38, 70] on div "My Content" at bounding box center [35, 75] width 62 height 15
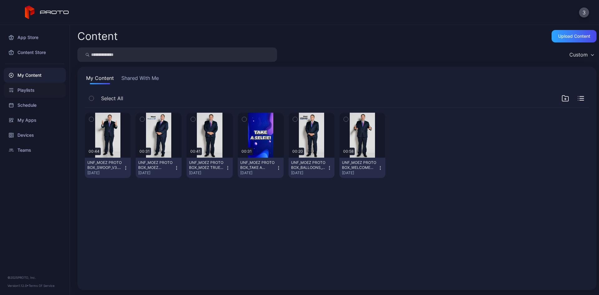
click at [41, 92] on div "Playlists" at bounding box center [35, 90] width 62 height 15
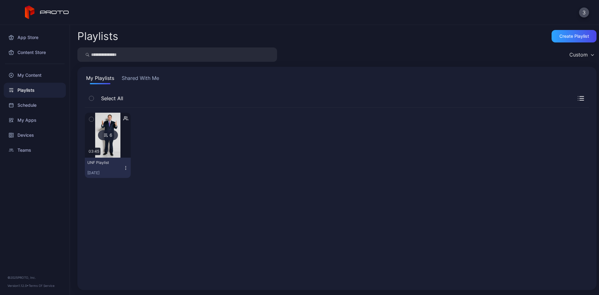
click at [110, 131] on div "6" at bounding box center [108, 135] width 20 height 10
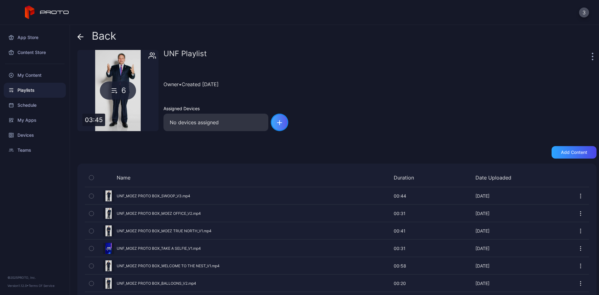
click at [285, 118] on div "button" at bounding box center [279, 122] width 17 height 17
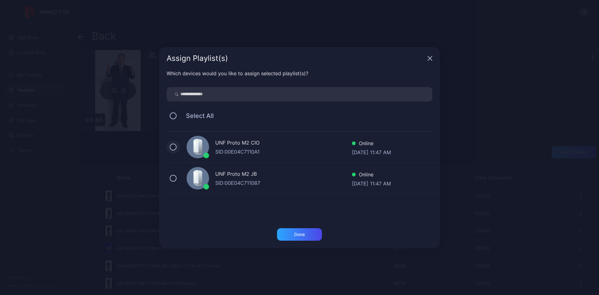
click at [174, 146] on button at bounding box center [173, 146] width 7 height 7
click at [172, 178] on button at bounding box center [173, 178] width 7 height 7
click at [307, 236] on div "Done" at bounding box center [299, 234] width 45 height 12
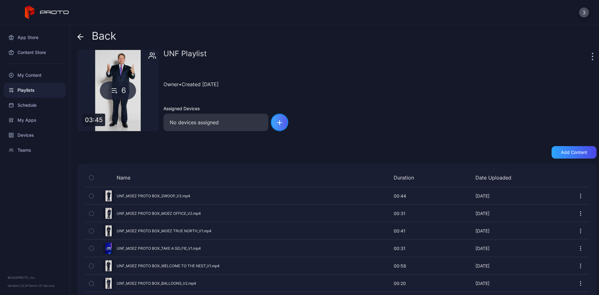
click at [283, 125] on div "button" at bounding box center [279, 122] width 17 height 17
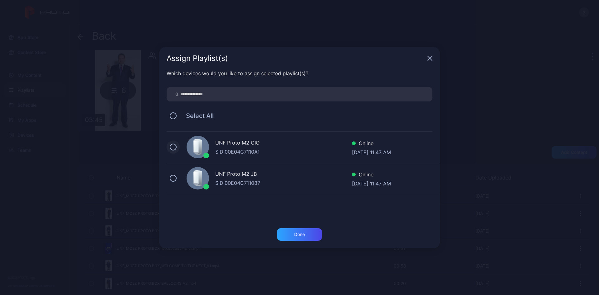
click at [171, 146] on button at bounding box center [173, 146] width 7 height 7
click at [172, 179] on button at bounding box center [173, 178] width 7 height 7
click at [300, 232] on div "Done" at bounding box center [299, 234] width 11 height 5
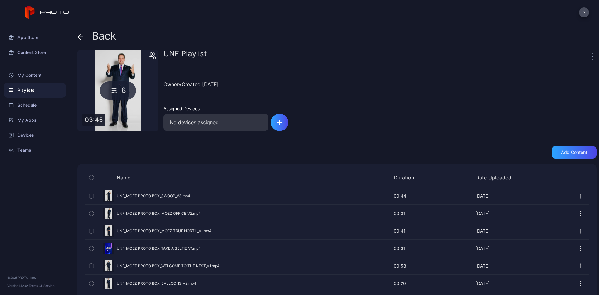
click at [590, 56] on div at bounding box center [593, 56] width 6 height 12
click at [592, 56] on icon "button" at bounding box center [593, 56] width 2 height 7
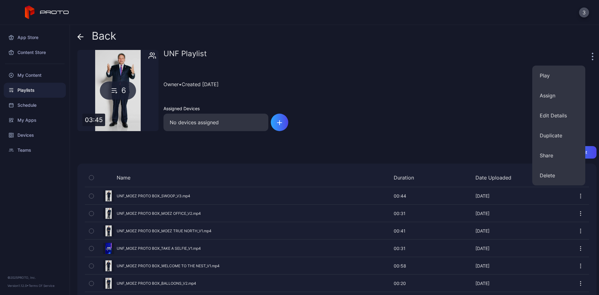
drag, startPoint x: 422, startPoint y: 112, endPoint x: 401, endPoint y: 112, distance: 20.9
click at [422, 112] on div "UNF Playlist Owner • Created [DATE] Assigned Devices No devices assigned" at bounding box center [379, 90] width 433 height 81
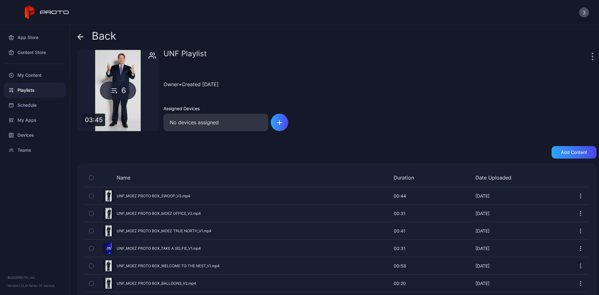
click at [351, 83] on div "Owner • Created [DATE]" at bounding box center [379, 84] width 433 height 28
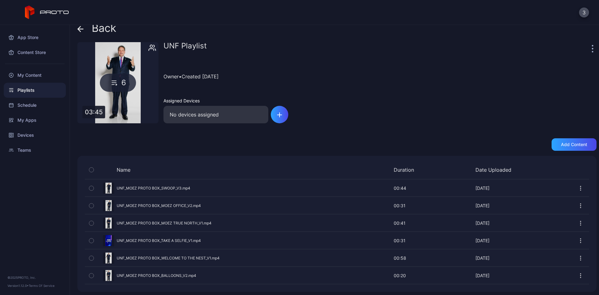
scroll to position [10, 0]
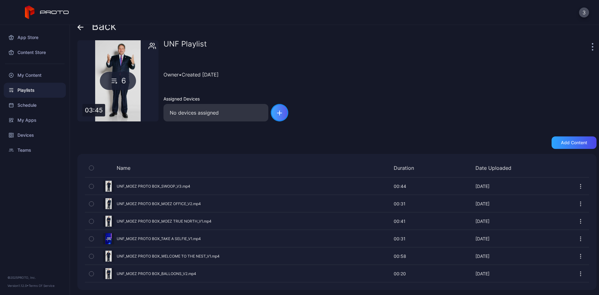
click at [280, 116] on div "button" at bounding box center [279, 112] width 17 height 17
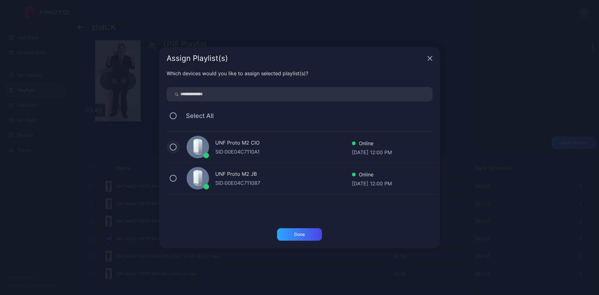
click at [172, 146] on button at bounding box center [173, 146] width 7 height 7
click at [175, 182] on div "UNF Proto M2 JB SID: 00E04C711087 Online [DATE] 12:00 PM" at bounding box center [303, 178] width 273 height 31
click at [293, 237] on div "Done" at bounding box center [299, 234] width 45 height 12
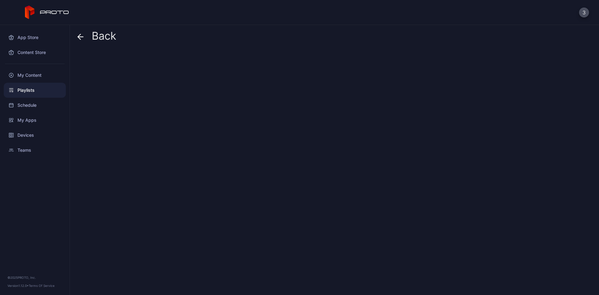
scroll to position [0, 0]
